Goal: Task Accomplishment & Management: Manage account settings

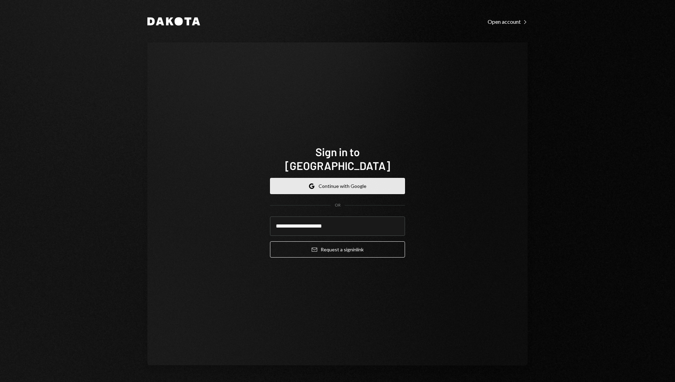
type input "**********"
click at [270, 241] on button "Email Request a sign in link" at bounding box center [337, 249] width 135 height 16
